Goal: Browse casually: Explore the website without a specific task or goal

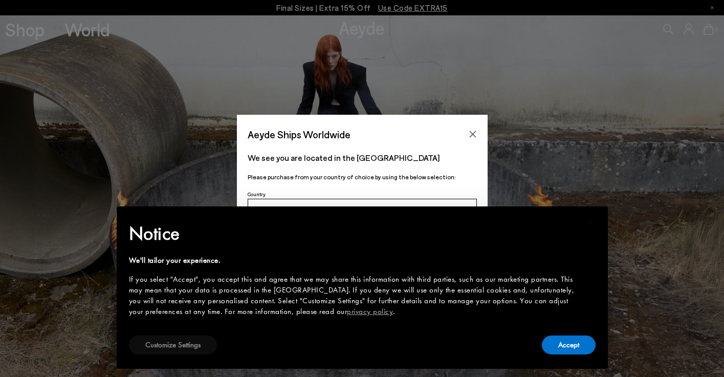
click at [160, 350] on button "Customize Settings" at bounding box center [173, 344] width 88 height 19
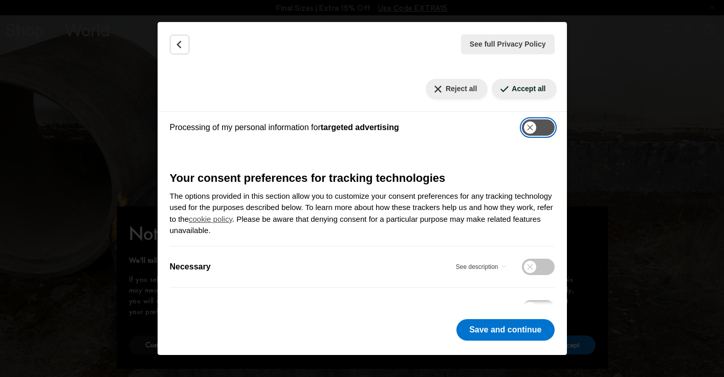
scroll to position [310, 0]
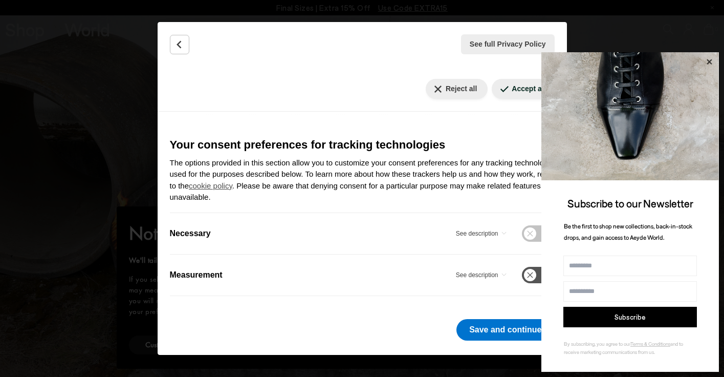
click at [708, 60] on icon at bounding box center [709, 61] width 13 height 13
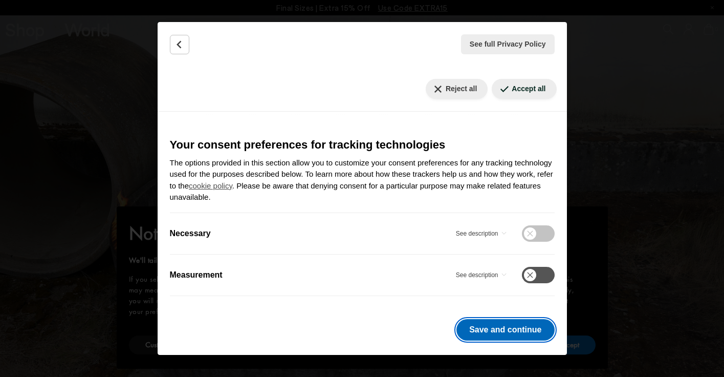
click at [532, 324] on button "Save and continue" at bounding box center [505, 329] width 98 height 21
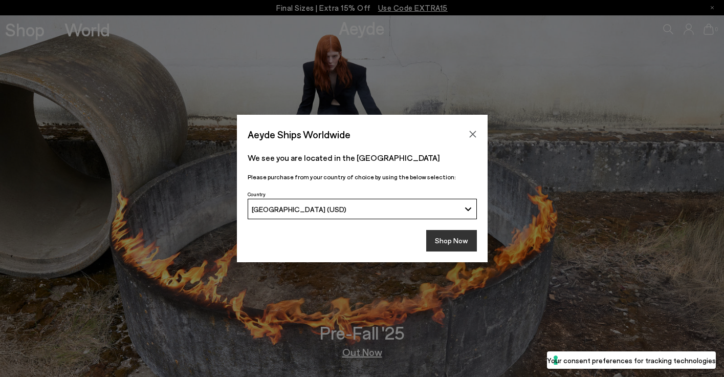
click at [450, 244] on button "Shop Now" at bounding box center [451, 240] width 51 height 21
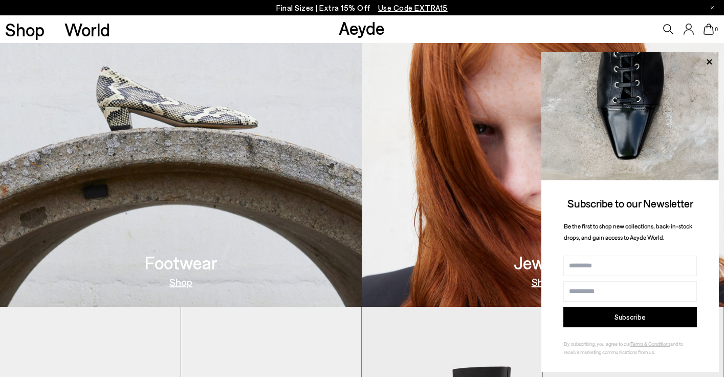
scroll to position [432, 0]
click at [708, 60] on icon at bounding box center [709, 61] width 5 height 5
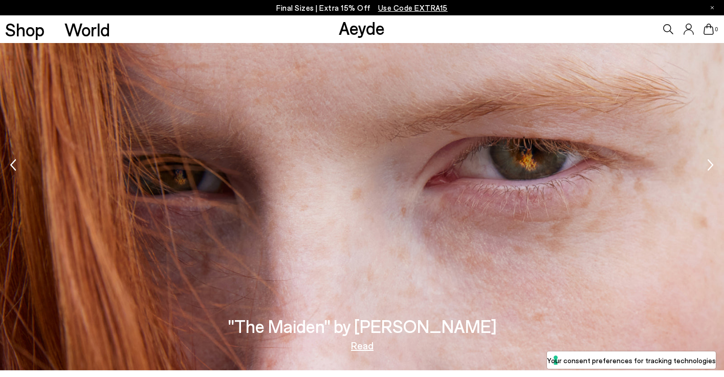
scroll to position [1703, 0]
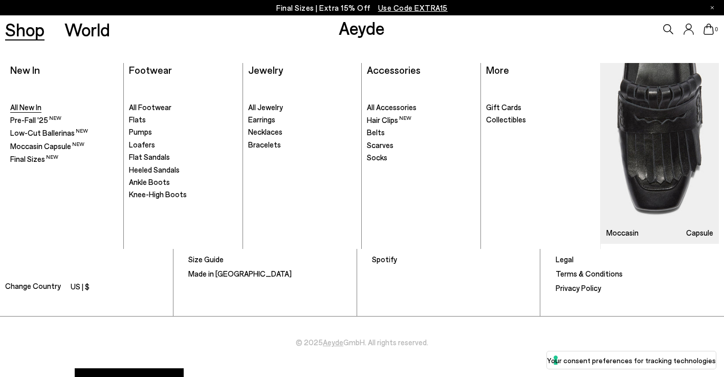
click at [80, 108] on link "All New In" at bounding box center [64, 107] width 108 height 10
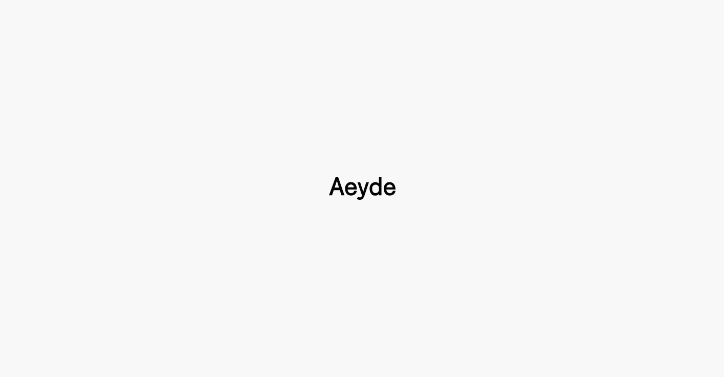
click at [28, 104] on div at bounding box center [362, 188] width 724 height 377
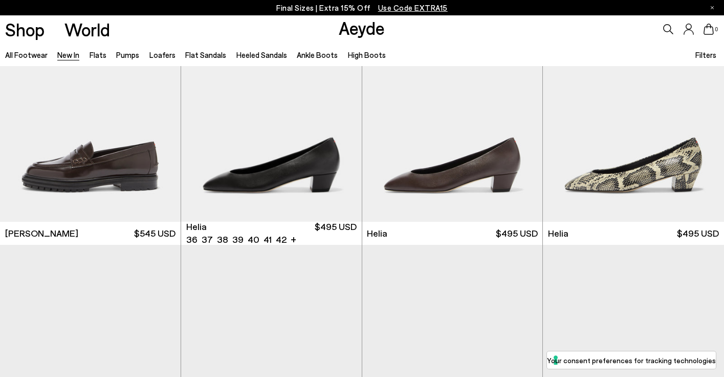
scroll to position [1323, 0]
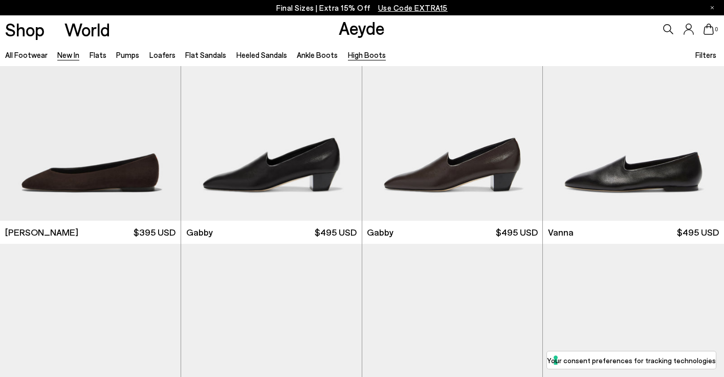
click at [350, 51] on link "High Boots" at bounding box center [367, 54] width 38 height 9
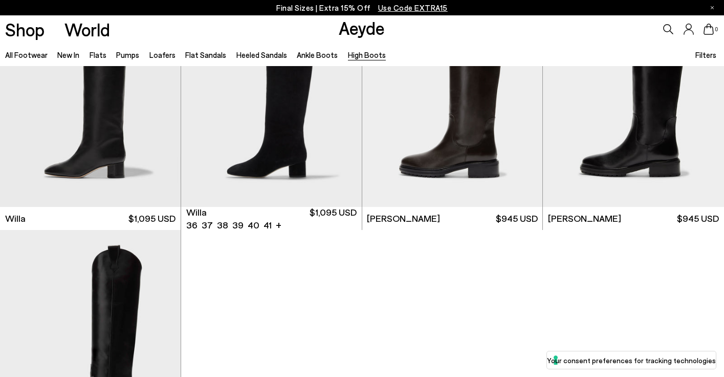
scroll to position [337, 0]
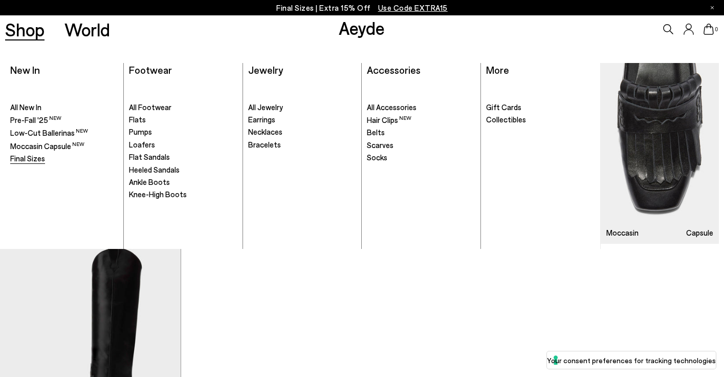
click at [39, 155] on span "Final Sizes" at bounding box center [27, 158] width 35 height 9
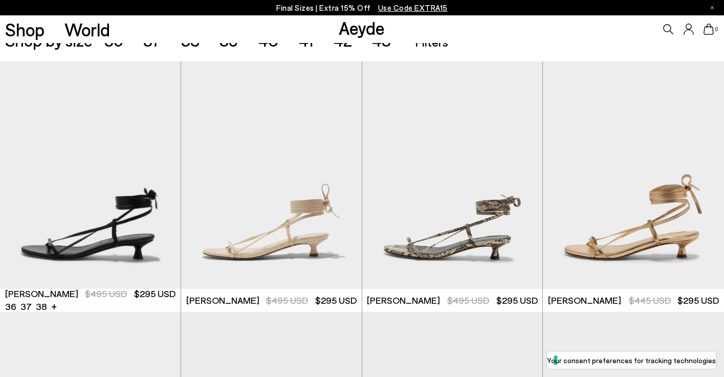
scroll to position [229, 0]
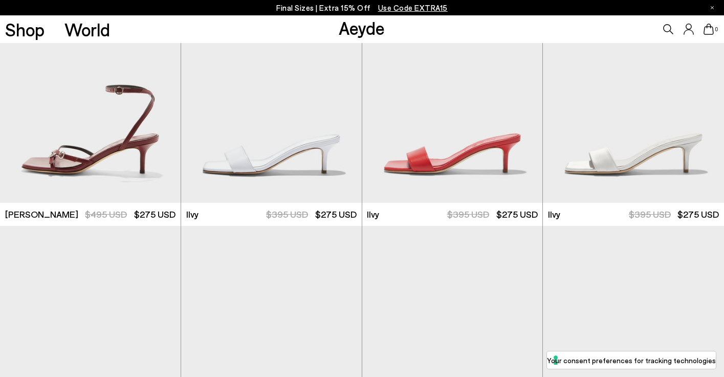
scroll to position [1542, 0]
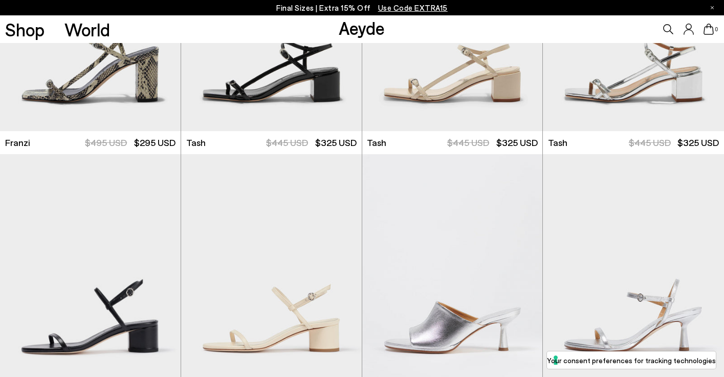
scroll to position [2969, 0]
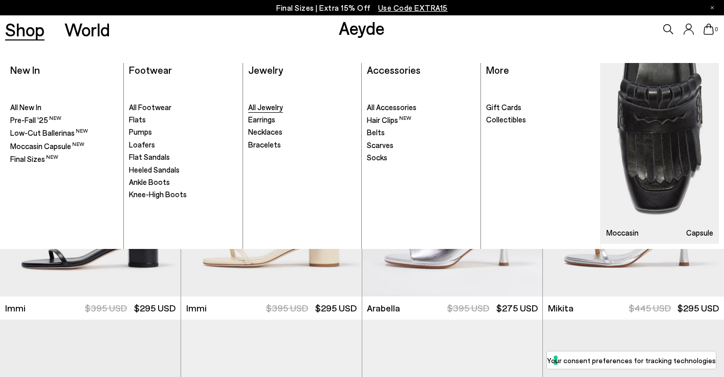
click at [278, 104] on span "All Jewelry" at bounding box center [265, 106] width 35 height 9
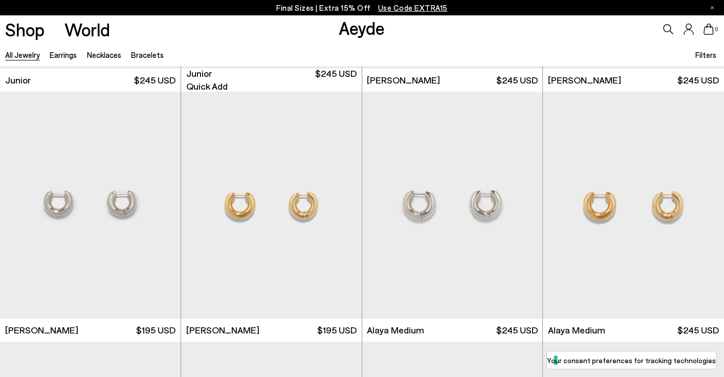
scroll to position [1195, 0]
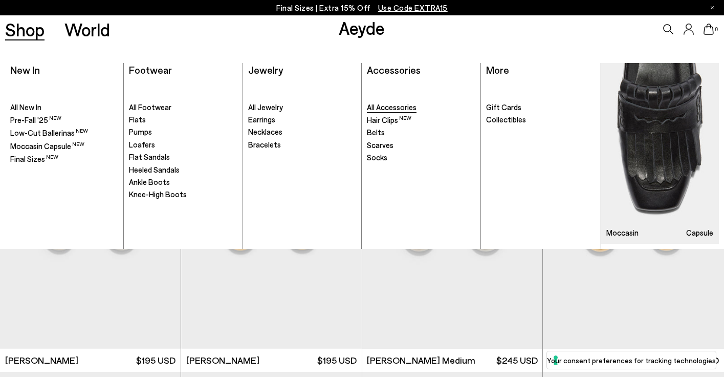
click at [381, 105] on span "All Accessories" at bounding box center [392, 106] width 50 height 9
